Goal: Contribute content: Contribute content

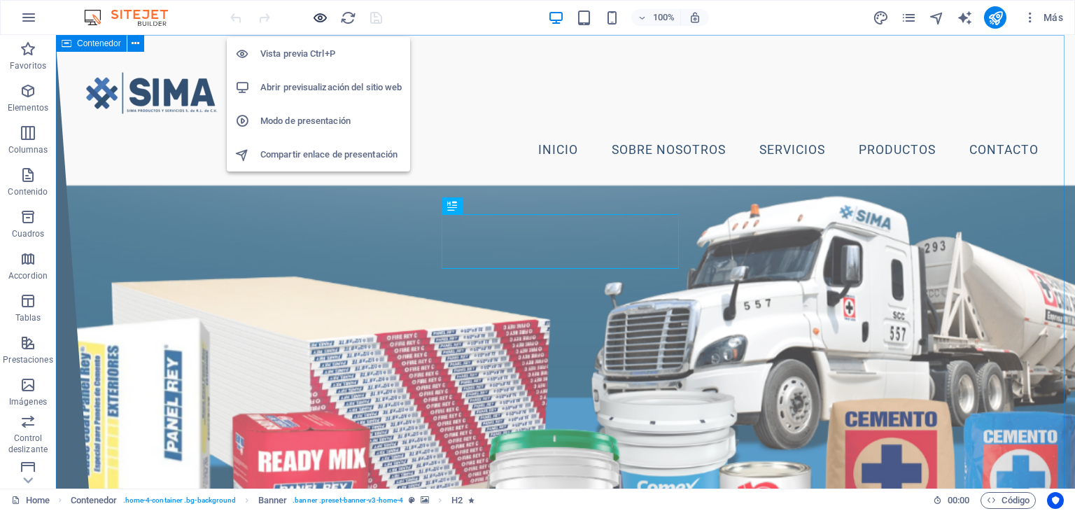
click at [319, 20] on icon "button" at bounding box center [320, 18] width 16 height 16
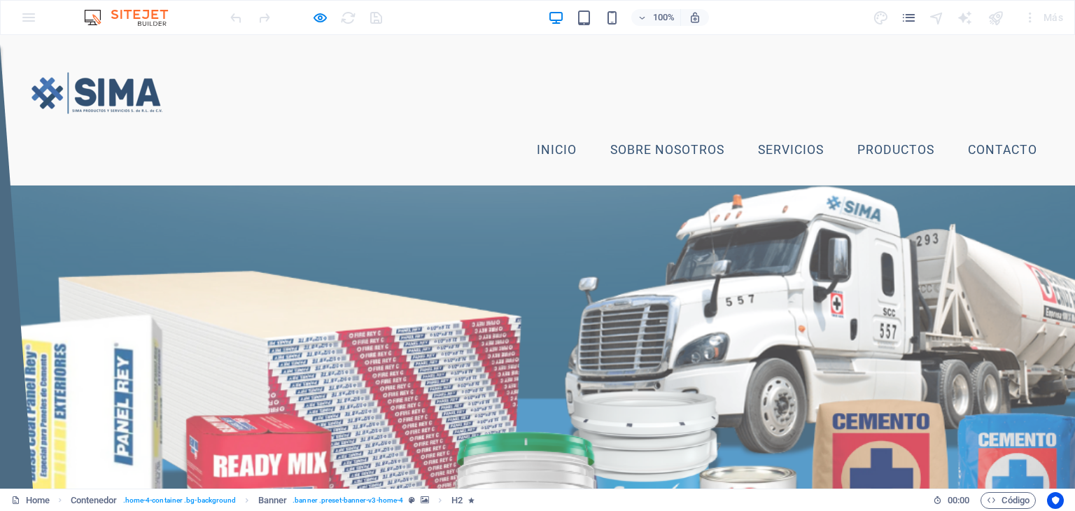
click at [890, 156] on link "Productos" at bounding box center [895, 150] width 99 height 35
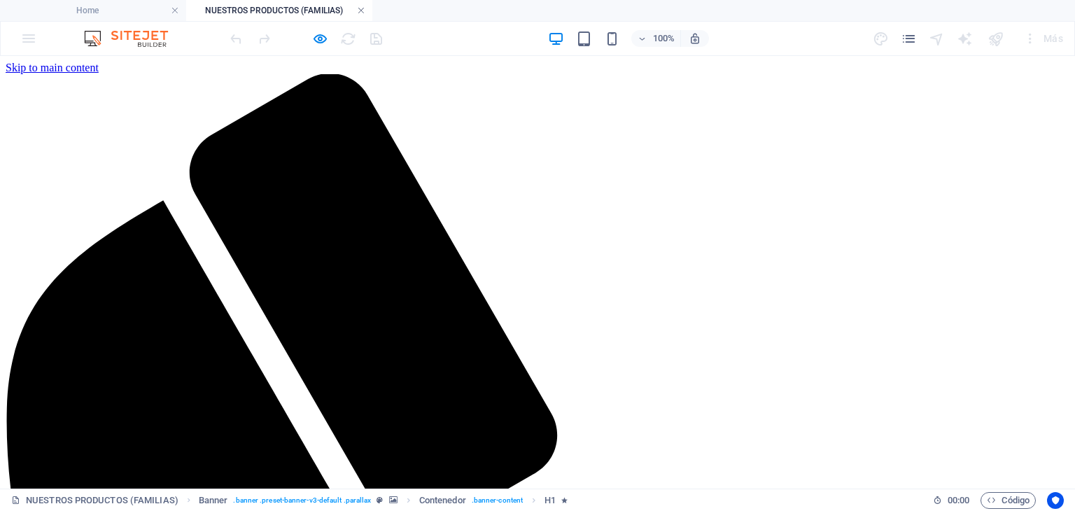
click at [358, 11] on link at bounding box center [361, 10] width 8 height 13
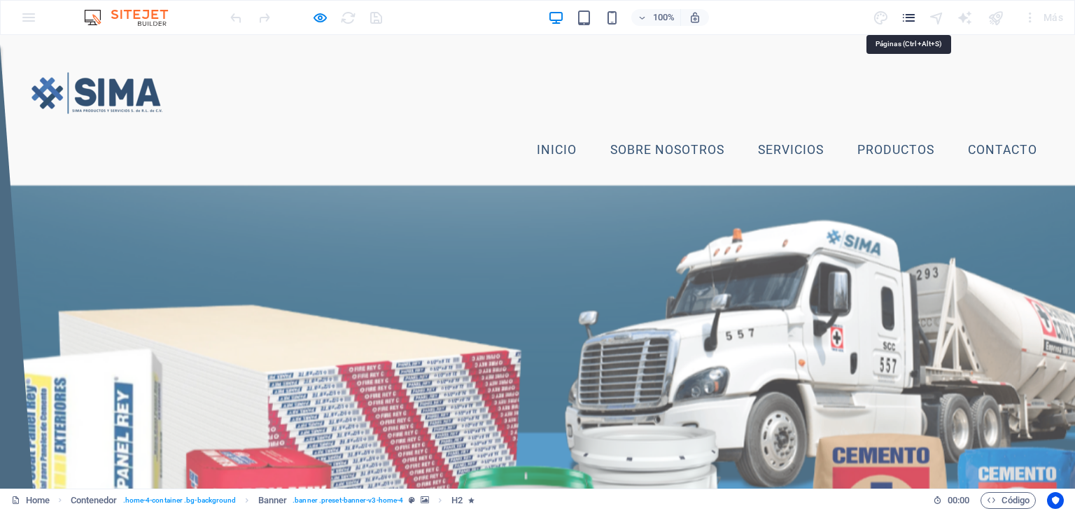
click at [914, 15] on icon "pages" at bounding box center [909, 18] width 16 height 16
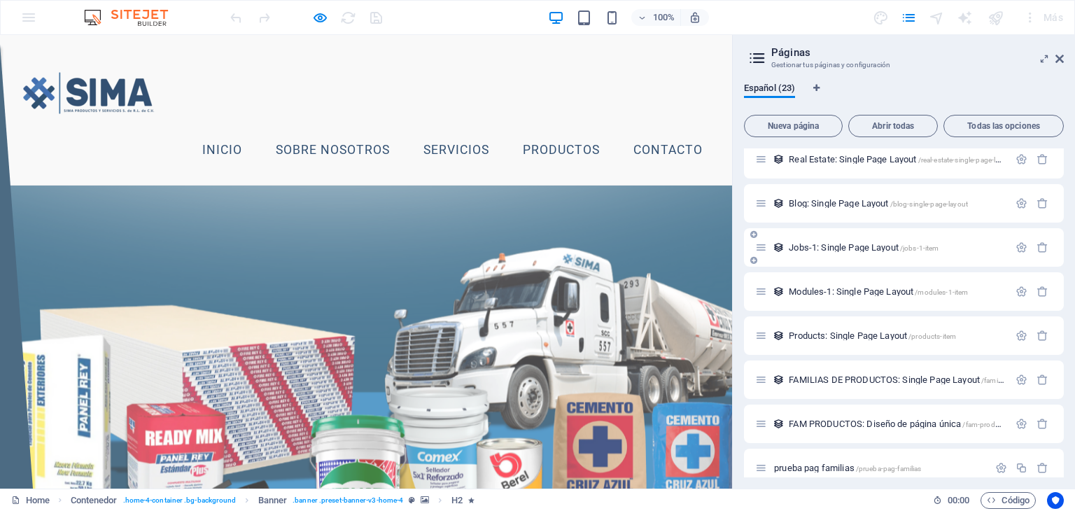
scroll to position [685, 0]
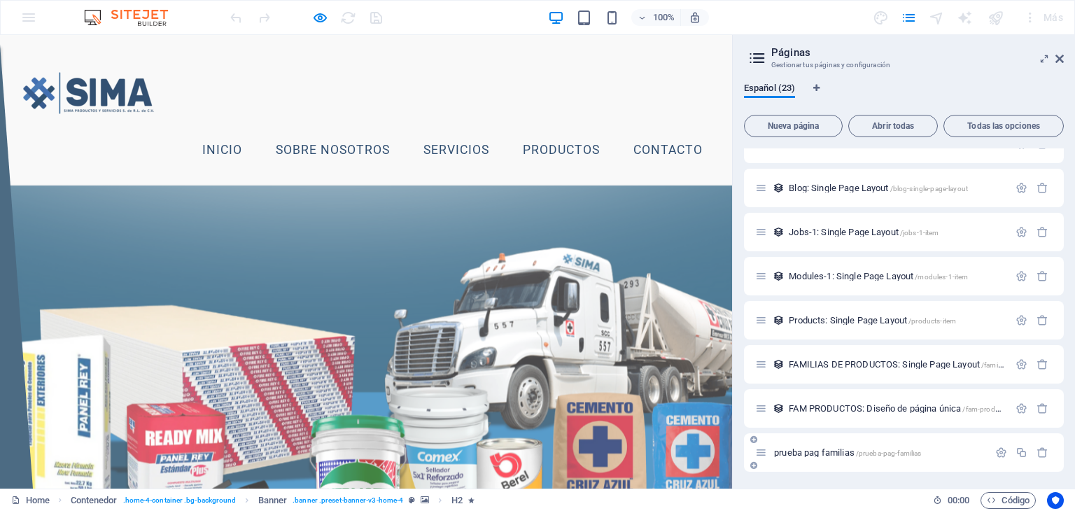
click at [906, 454] on span "/prueba-pag-familias" at bounding box center [889, 453] width 66 height 8
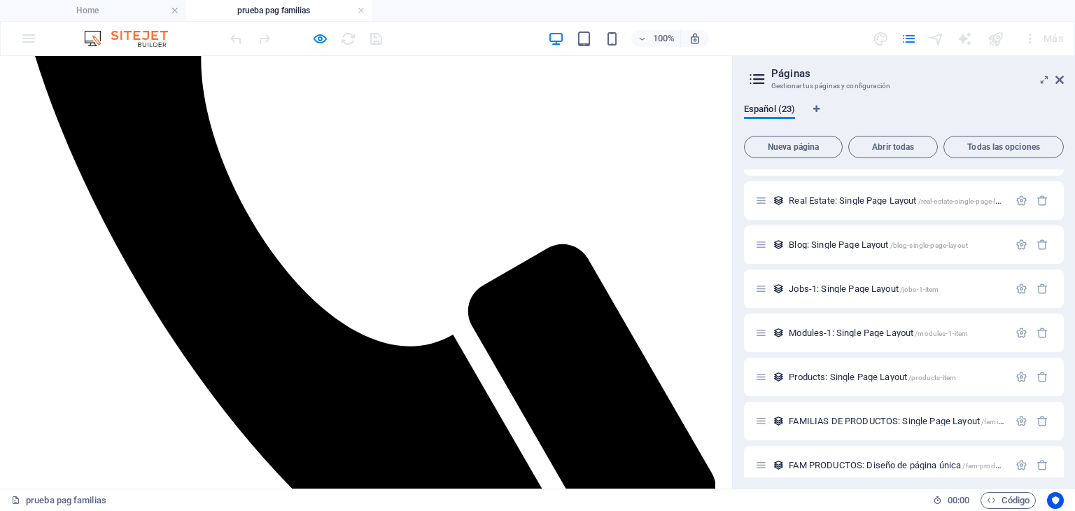
scroll to position [350, 0]
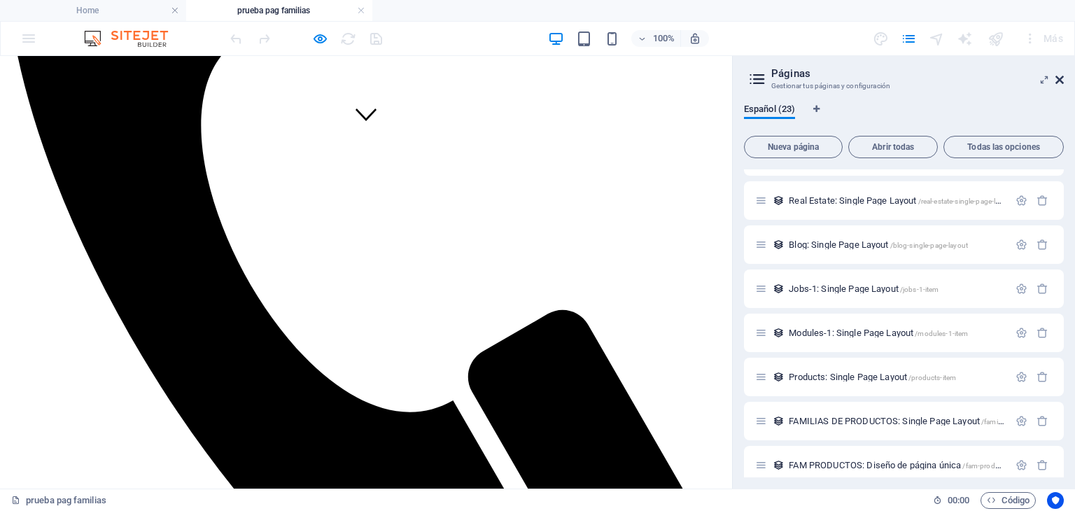
click at [1063, 76] on icon at bounding box center [1059, 79] width 8 height 11
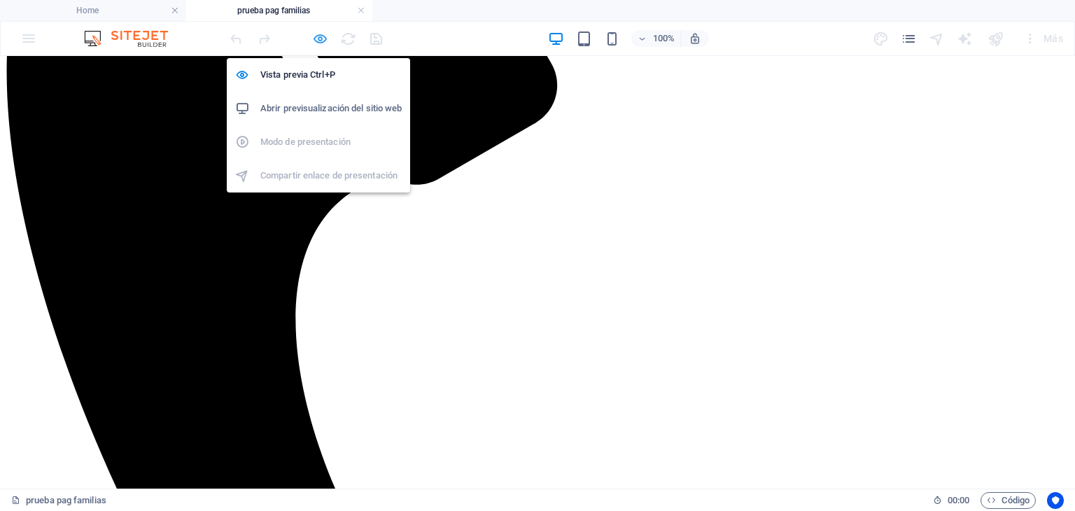
click at [317, 40] on icon "button" at bounding box center [320, 39] width 16 height 16
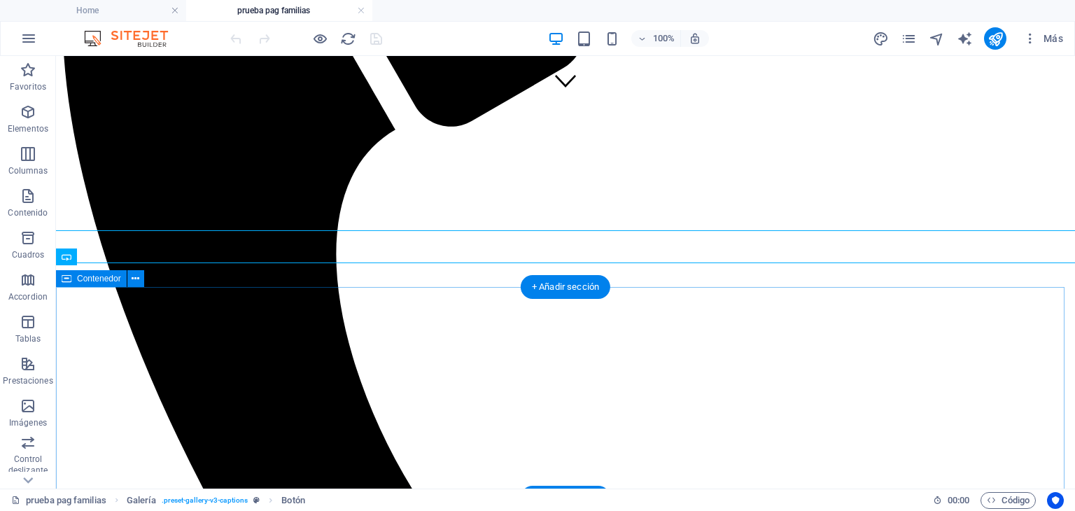
scroll to position [490, 0]
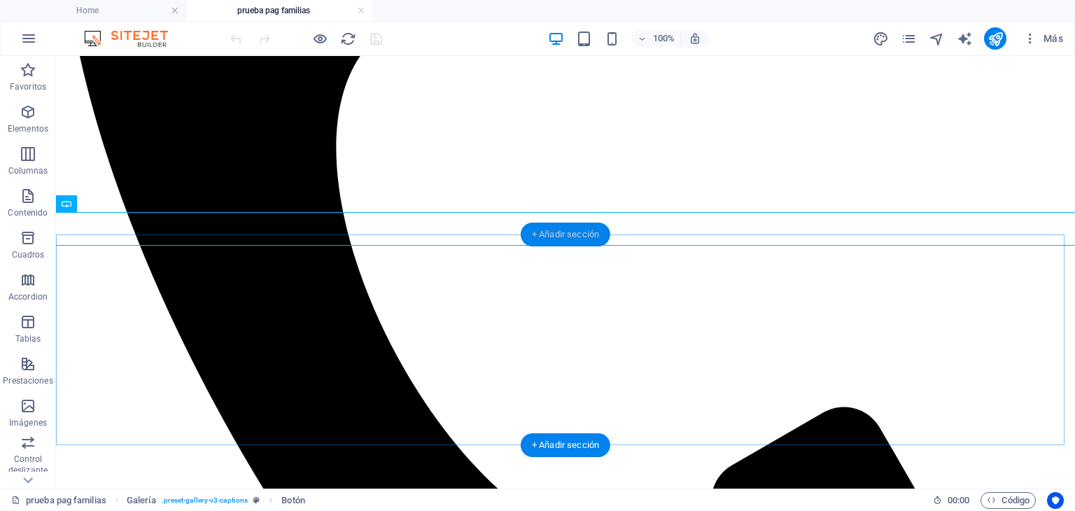
click at [556, 232] on div "+ Añadir sección" at bounding box center [566, 235] width 90 height 24
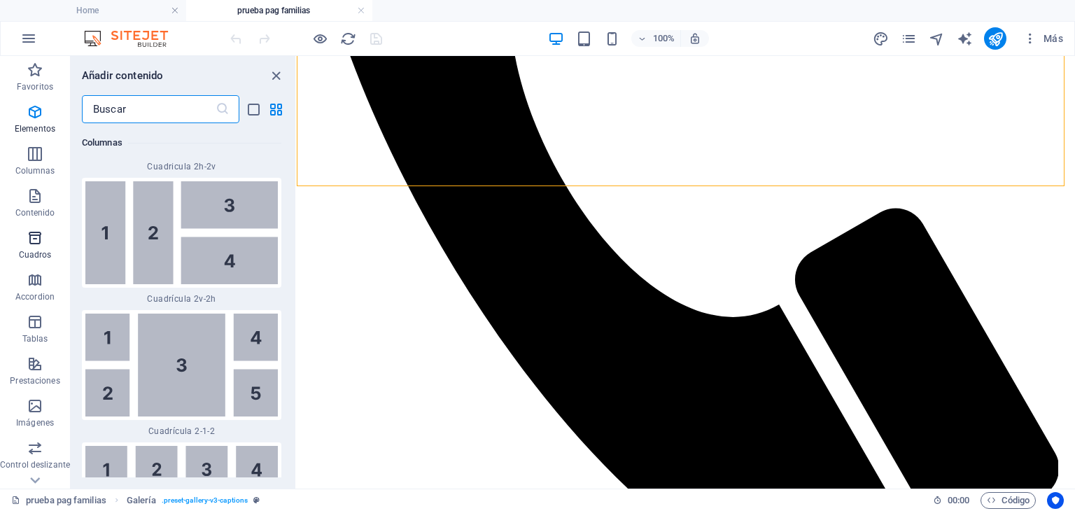
scroll to position [4519, 0]
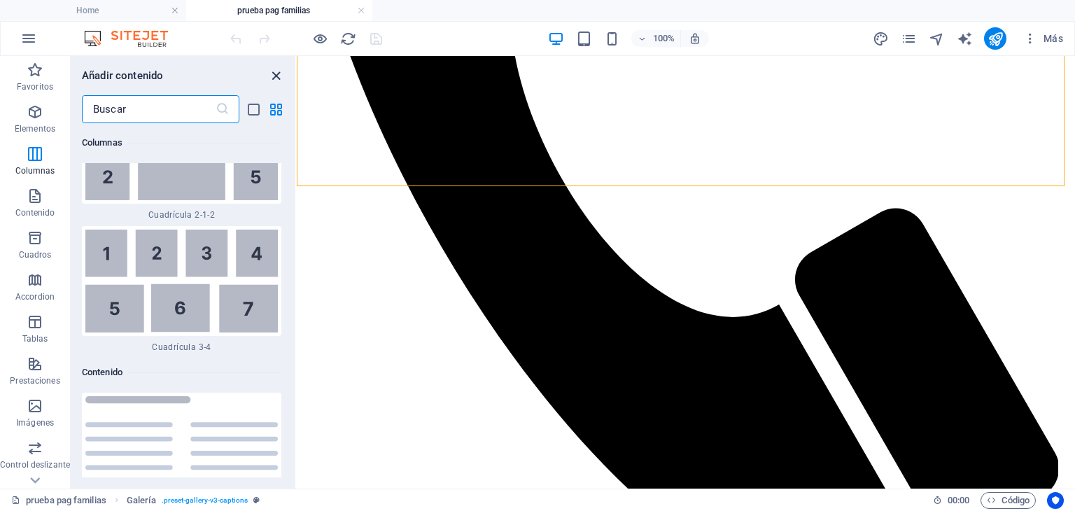
click at [276, 68] on icon "close panel" at bounding box center [276, 76] width 16 height 16
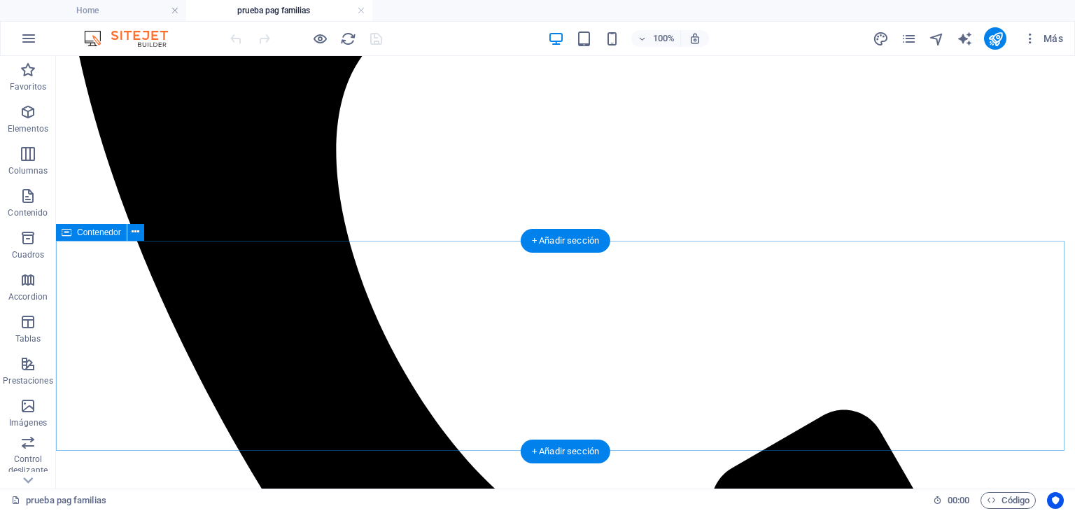
scroll to position [417, 0]
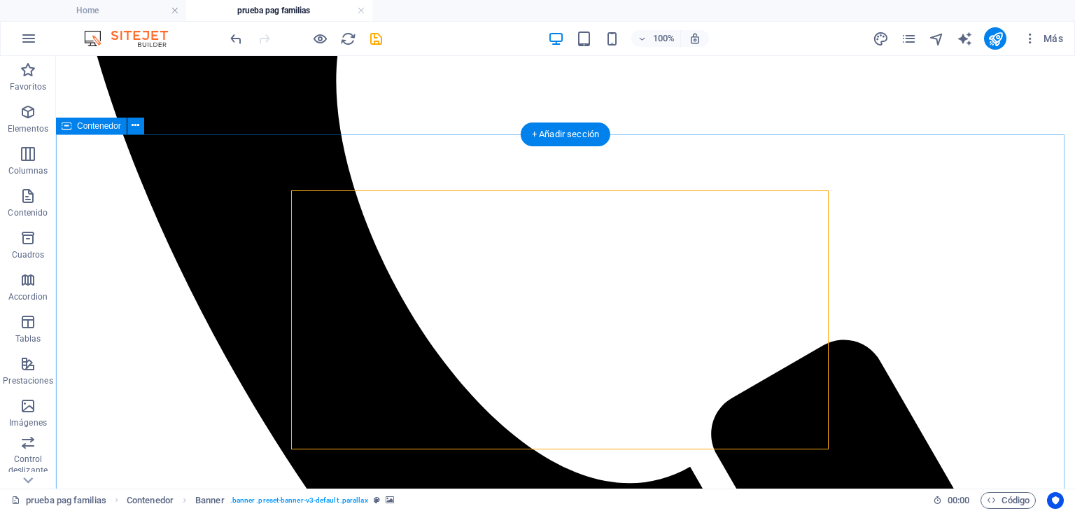
scroll to position [555, 0]
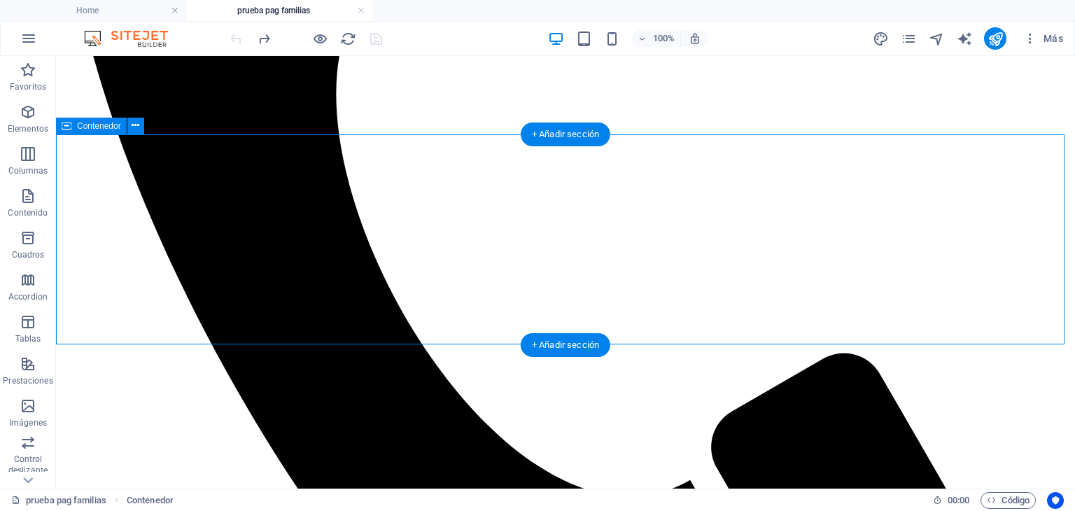
scroll to position [485, 0]
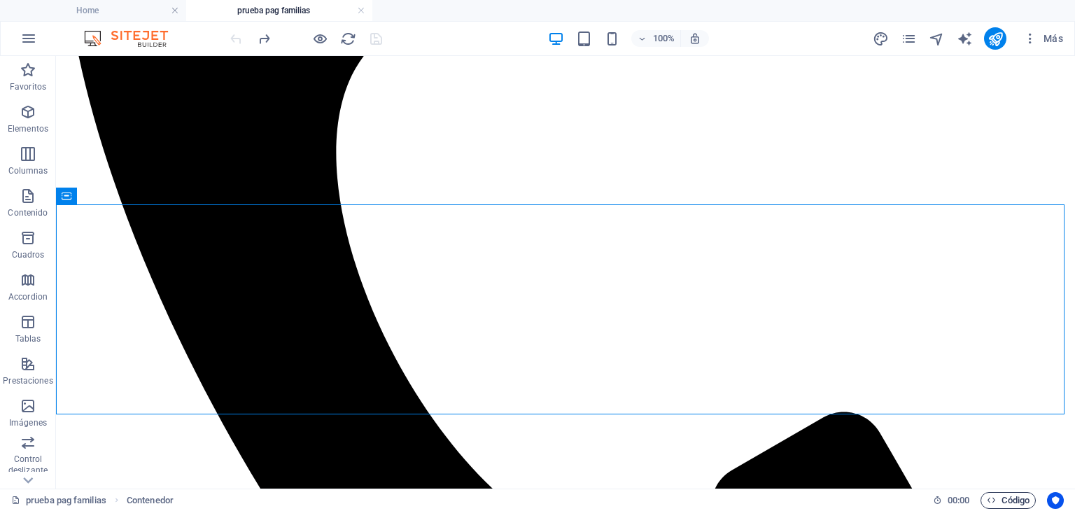
click at [1010, 495] on span "Código" at bounding box center [1008, 500] width 43 height 17
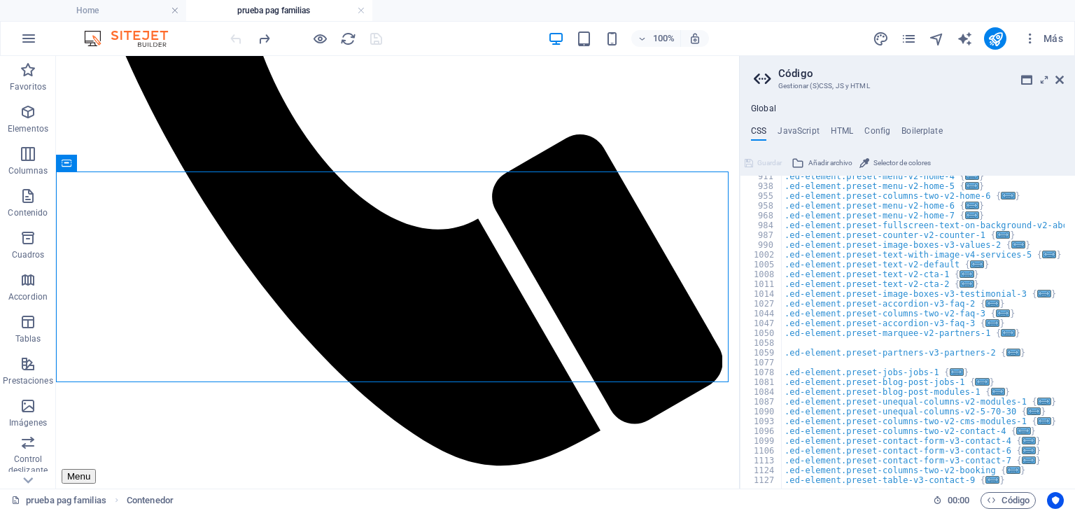
scroll to position [932, 0]
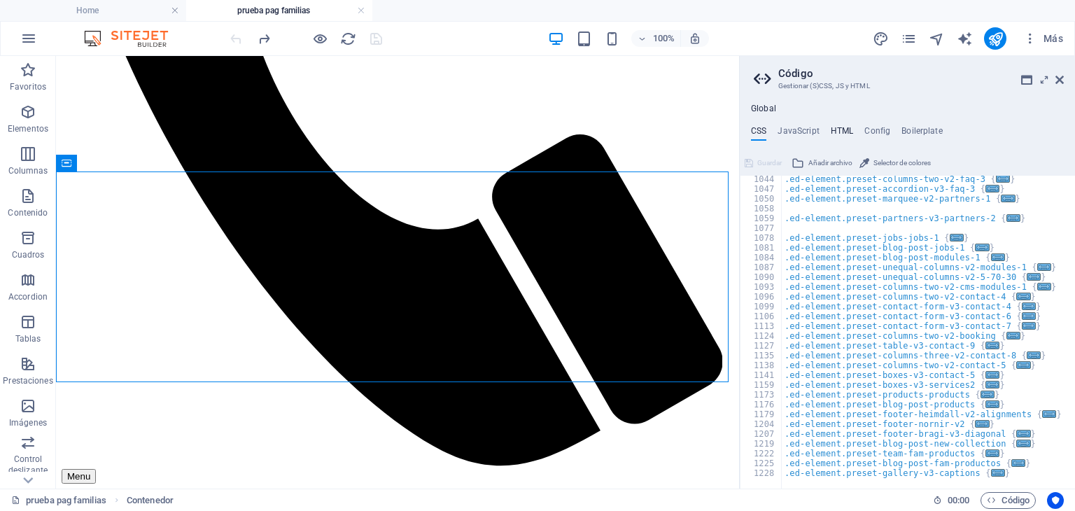
click at [831, 129] on h4 "HTML" at bounding box center [842, 133] width 23 height 15
type textarea "<a href="#main-content" class="wv-link-content button">Skip to main content</a>"
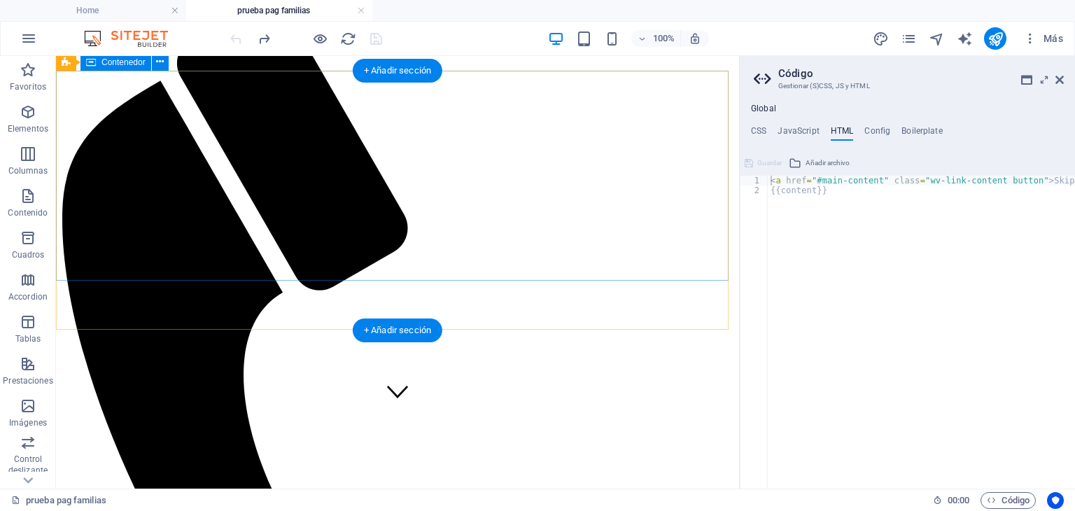
scroll to position [140, 0]
